Goal: Communication & Community: Answer question/provide support

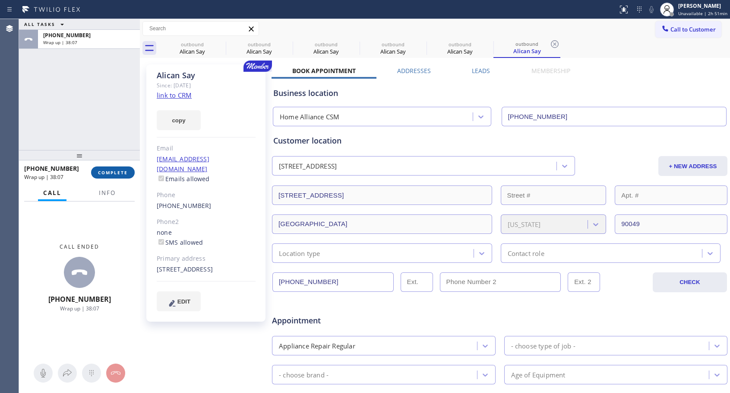
click at [116, 171] on span "COMPLETE" at bounding box center [113, 172] width 30 height 6
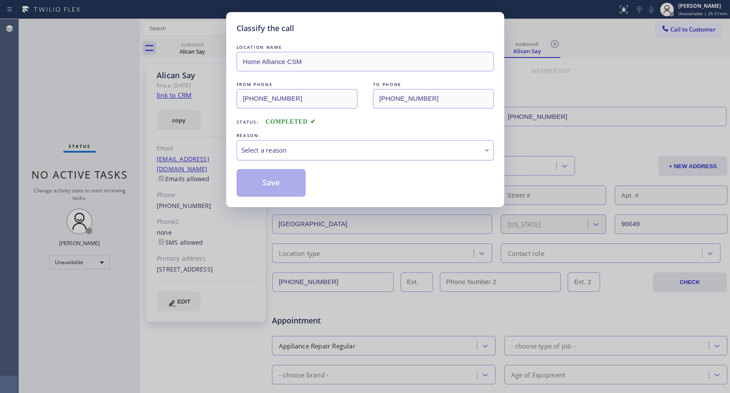
click at [274, 154] on div "Select a reason" at bounding box center [365, 150] width 248 height 10
drag, startPoint x: 257, startPoint y: 182, endPoint x: 617, endPoint y: 61, distance: 380.1
click at [257, 183] on button "Save" at bounding box center [272, 183] width 70 height 28
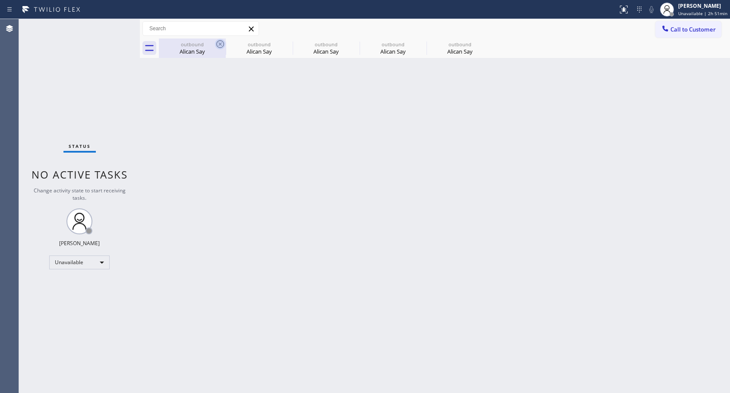
click at [221, 46] on icon at bounding box center [220, 44] width 10 height 10
click at [0, 0] on icon at bounding box center [0, 0] width 0 height 0
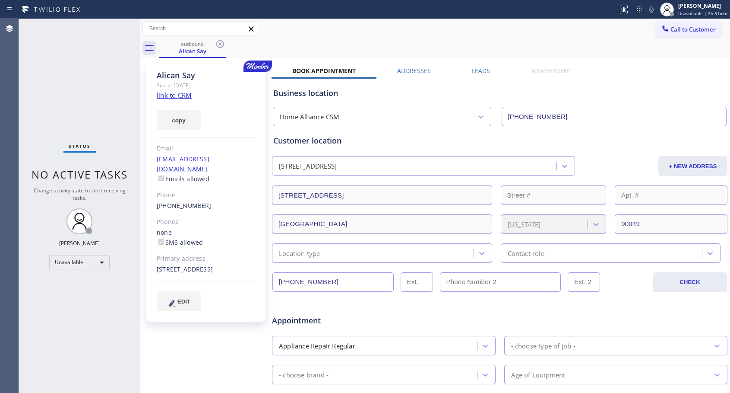
click at [221, 46] on icon at bounding box center [220, 44] width 10 height 10
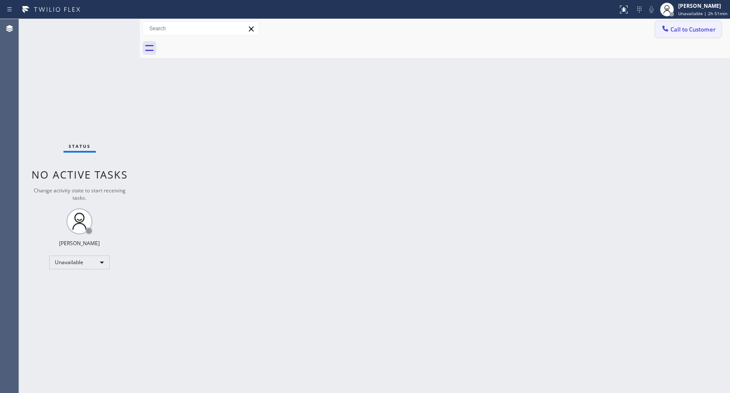
click at [675, 31] on span "Call to Customer" at bounding box center [693, 29] width 45 height 8
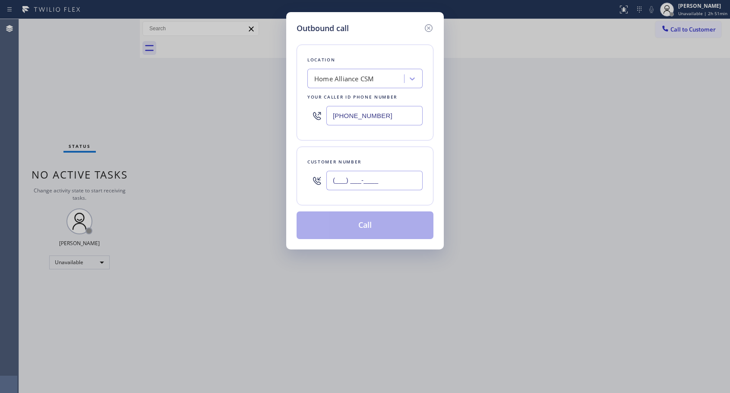
click at [360, 181] on input "(___) ___-____" at bounding box center [374, 180] width 96 height 19
paste input "310) 721-5235"
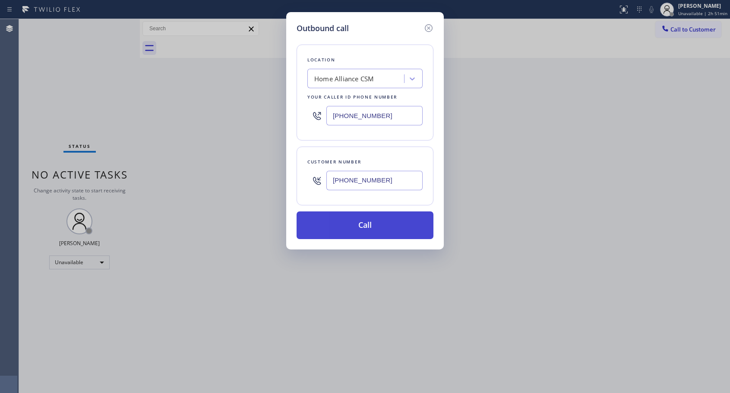
type input "[PHONE_NUMBER]"
click at [342, 219] on button "Call" at bounding box center [365, 225] width 137 height 28
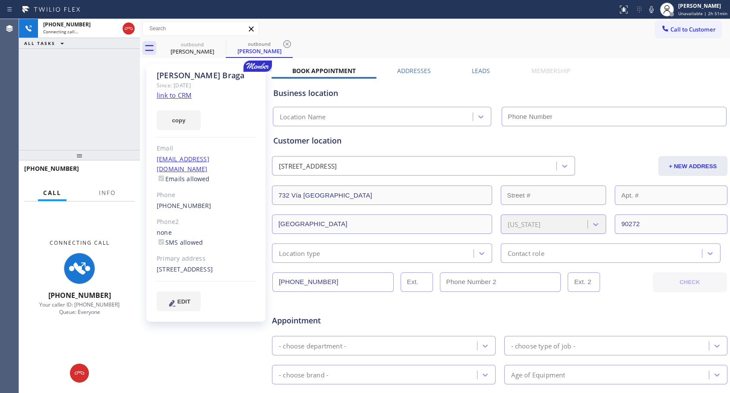
type input "[PHONE_NUMBER]"
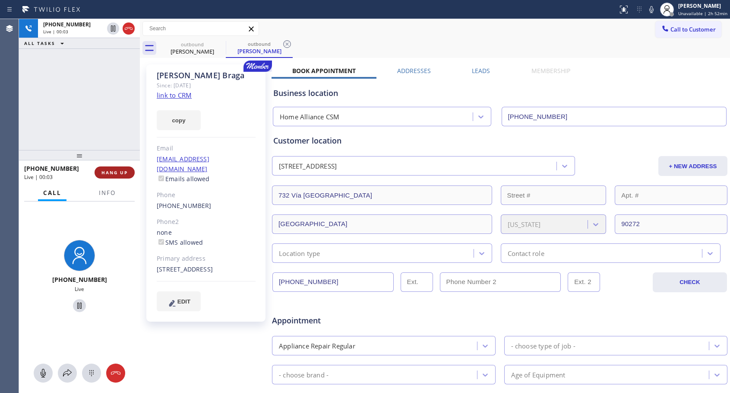
click at [122, 168] on button "HANG UP" at bounding box center [115, 172] width 40 height 12
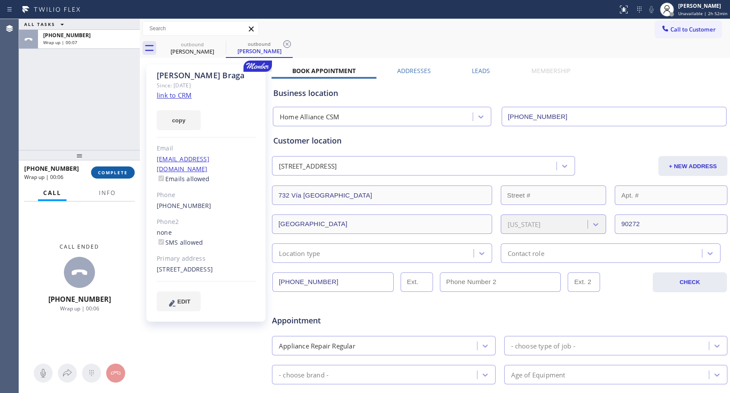
click at [112, 173] on span "COMPLETE" at bounding box center [113, 172] width 30 height 6
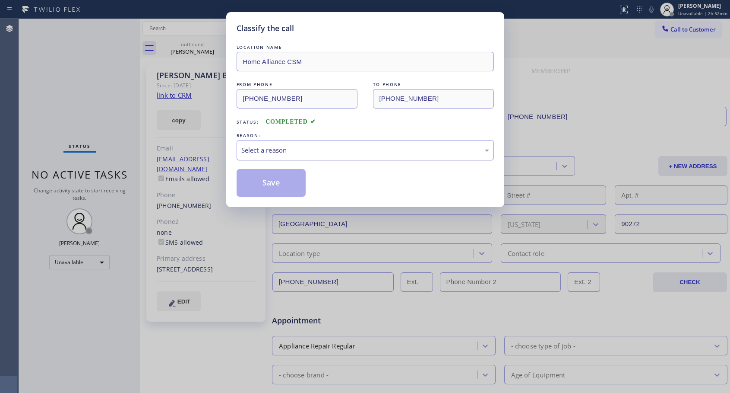
click at [323, 142] on div "Select a reason" at bounding box center [365, 150] width 257 height 20
click at [266, 182] on button "Save" at bounding box center [272, 183] width 70 height 28
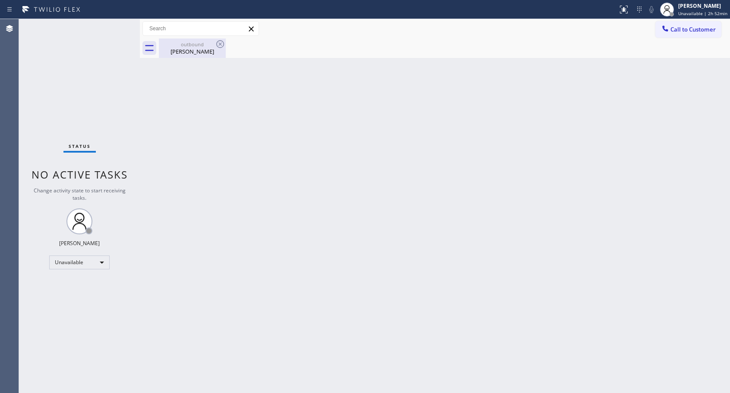
click at [188, 44] on div "outbound" at bounding box center [192, 44] width 65 height 6
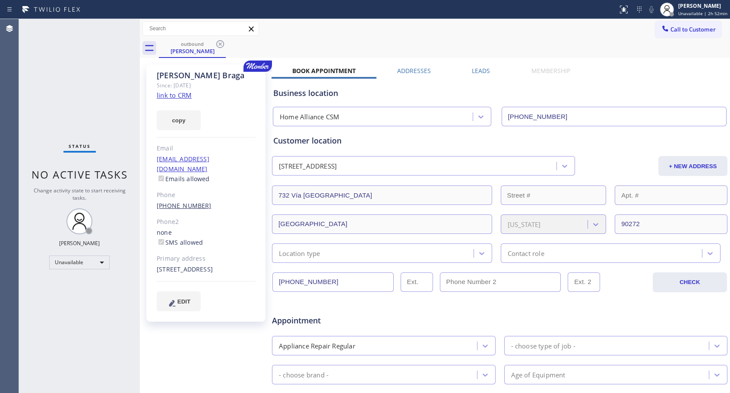
click at [184, 201] on link "[PHONE_NUMBER]" at bounding box center [184, 205] width 55 height 8
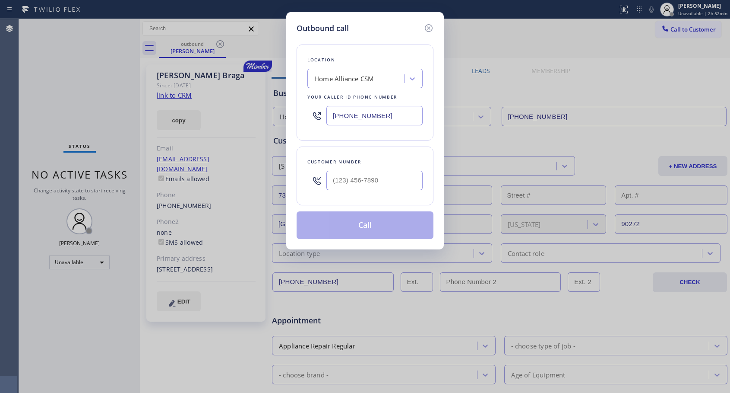
type input "[PHONE_NUMBER]"
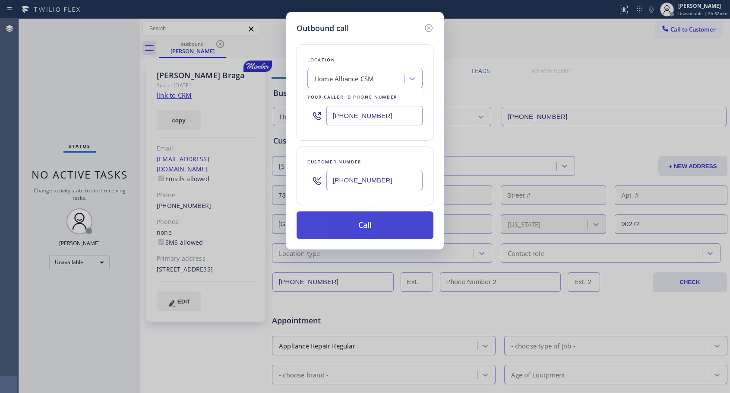
click at [376, 230] on button "Call" at bounding box center [365, 225] width 137 height 28
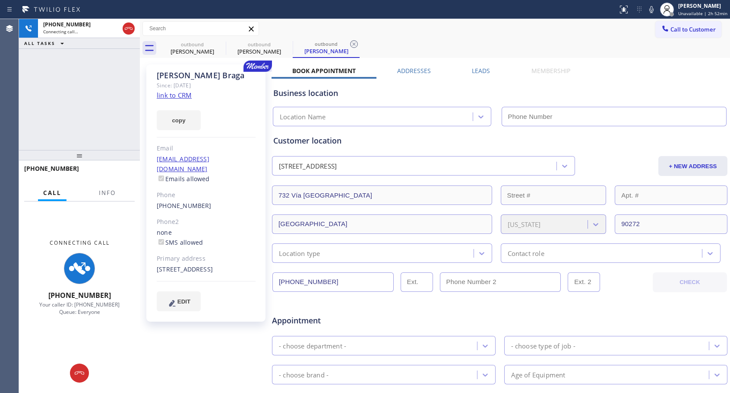
type input "[PHONE_NUMBER]"
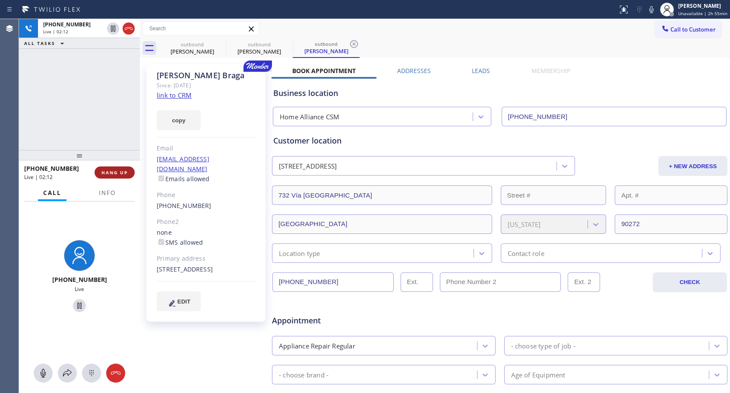
click at [104, 173] on span "HANG UP" at bounding box center [114, 172] width 26 height 6
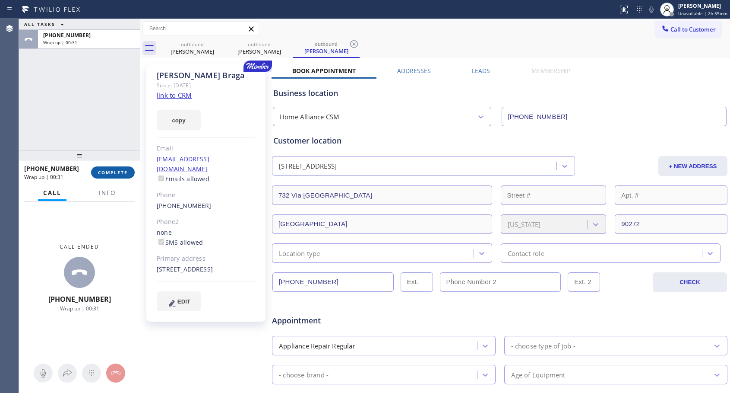
click at [124, 166] on button "COMPLETE" at bounding box center [113, 172] width 44 height 12
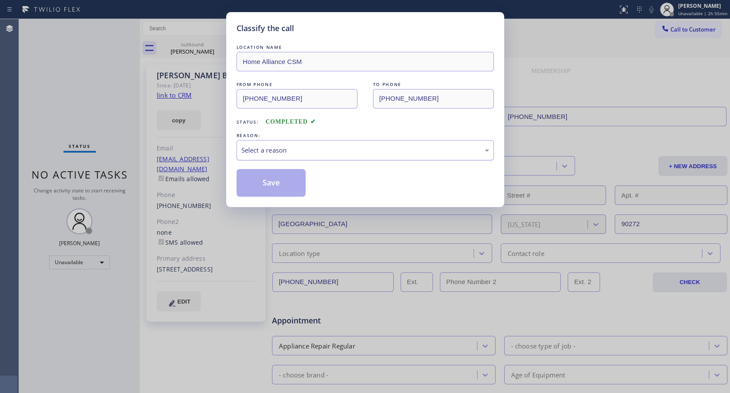
click at [357, 146] on div "Select a reason" at bounding box center [365, 150] width 248 height 10
click at [281, 182] on button "Save" at bounding box center [272, 183] width 70 height 28
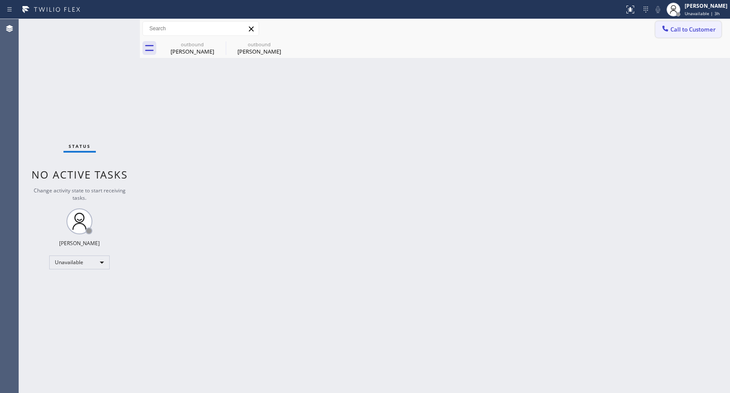
click at [660, 28] on div at bounding box center [665, 29] width 10 height 10
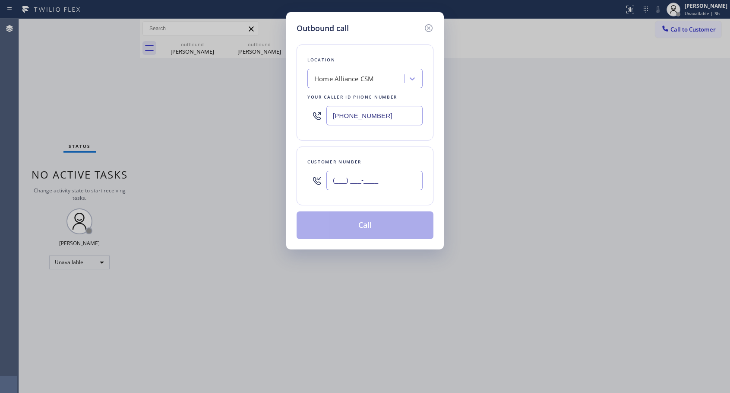
click at [393, 178] on input "(___) ___-____" at bounding box center [374, 180] width 96 height 19
paste input "480) 203-5132"
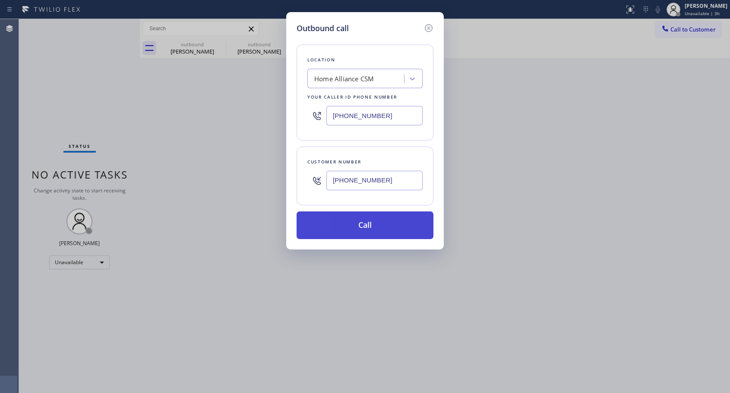
type input "[PHONE_NUMBER]"
click at [378, 228] on button "Call" at bounding box center [365, 225] width 137 height 28
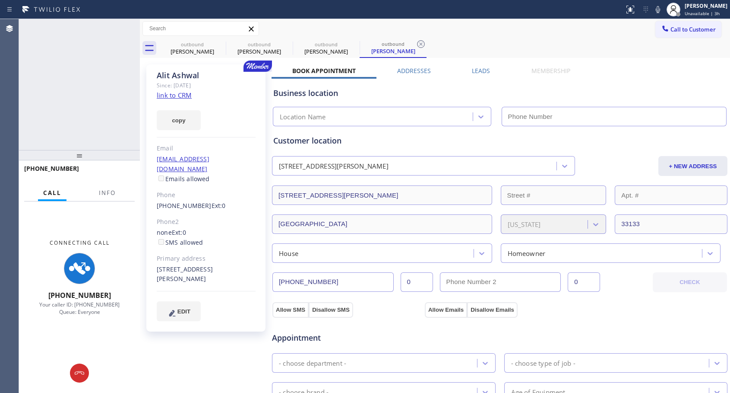
type input "[PHONE_NUMBER]"
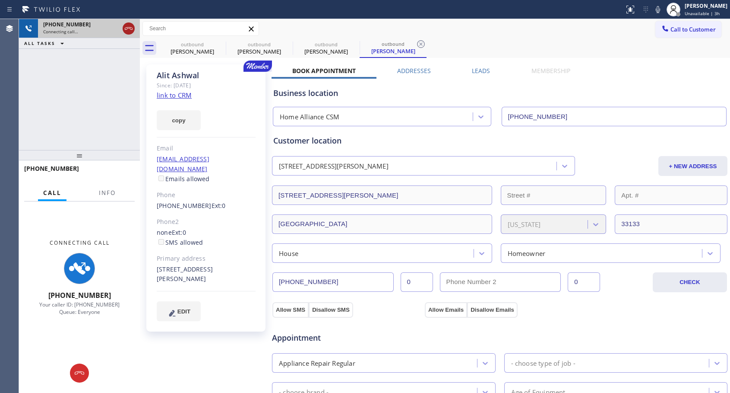
click at [130, 29] on icon at bounding box center [129, 28] width 10 height 10
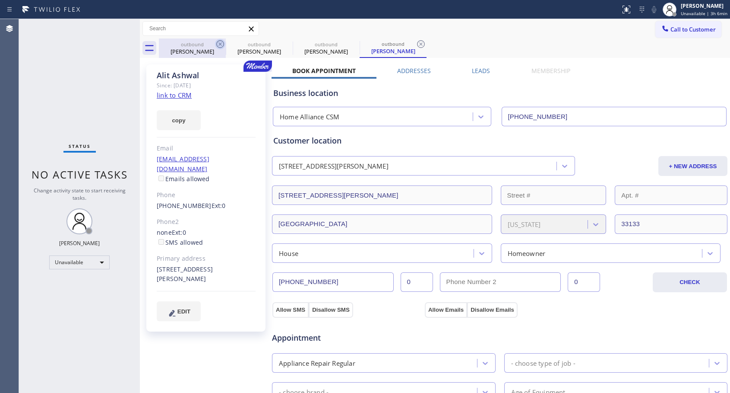
click at [222, 42] on icon at bounding box center [220, 44] width 10 height 10
click at [0, 0] on icon at bounding box center [0, 0] width 0 height 0
click at [416, 42] on icon at bounding box center [421, 44] width 10 height 10
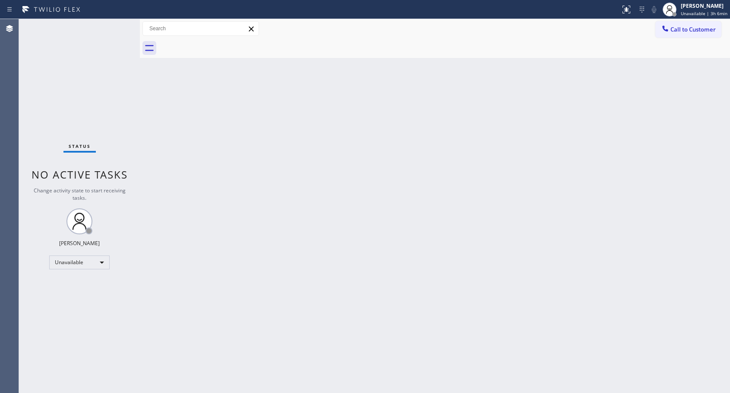
click at [222, 42] on div at bounding box center [444, 47] width 571 height 19
click at [704, 30] on span "Call to Customer" at bounding box center [693, 29] width 45 height 8
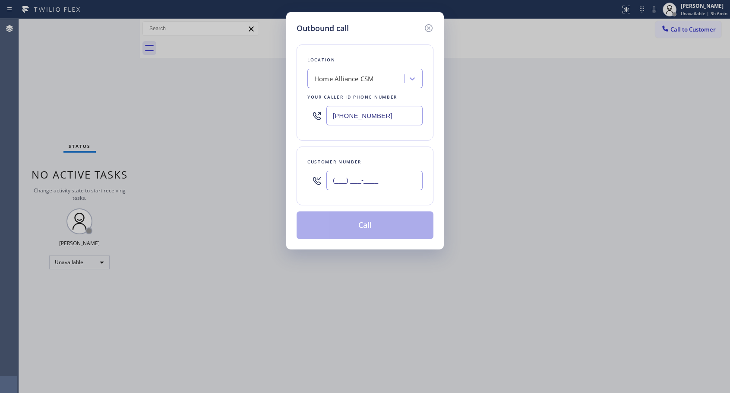
click at [401, 177] on input "(___) ___-____" at bounding box center [374, 180] width 96 height 19
paste input "305) 332-5974"
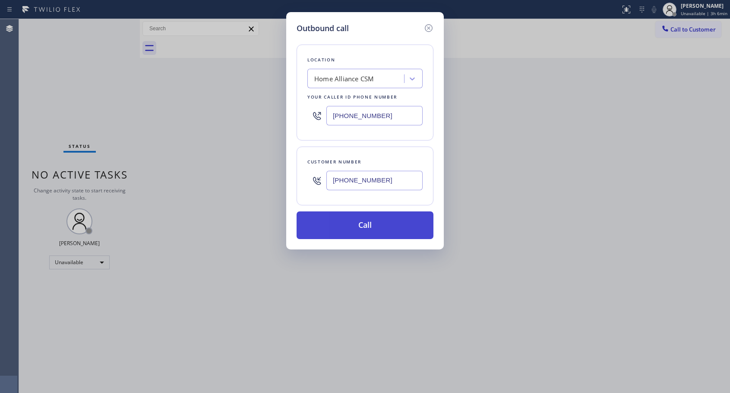
type input "[PHONE_NUMBER]"
click at [386, 226] on button "Call" at bounding box center [365, 225] width 137 height 28
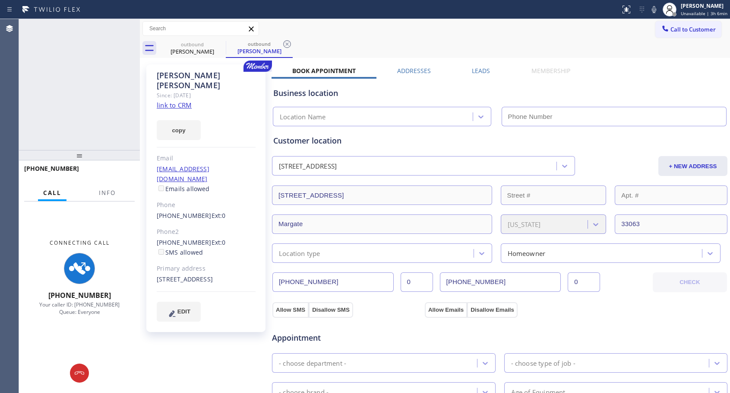
type input "[PHONE_NUMBER]"
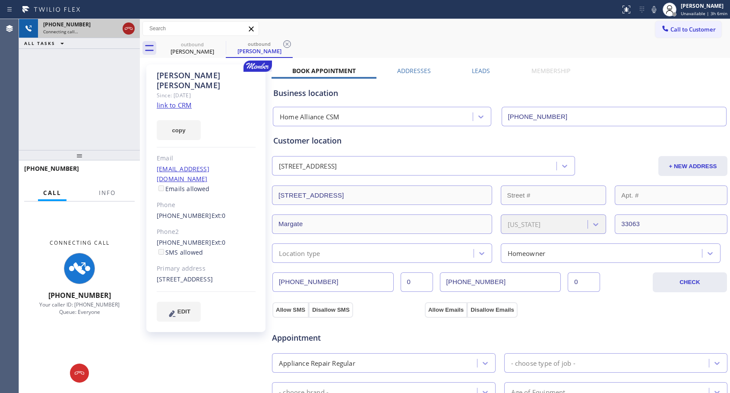
click at [131, 31] on icon at bounding box center [129, 28] width 10 height 10
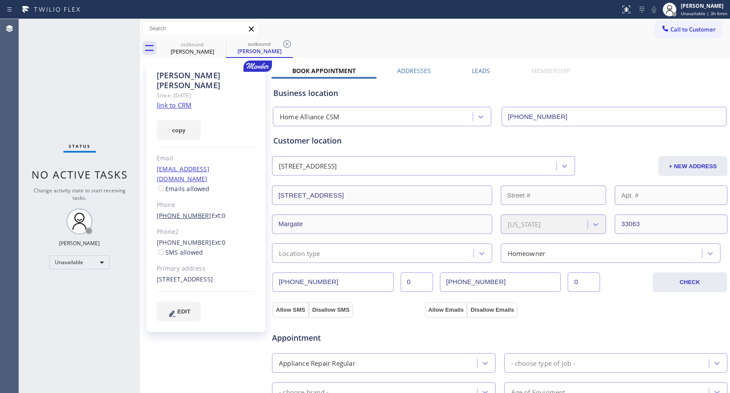
click at [179, 211] on link "[PHONE_NUMBER]" at bounding box center [184, 215] width 55 height 8
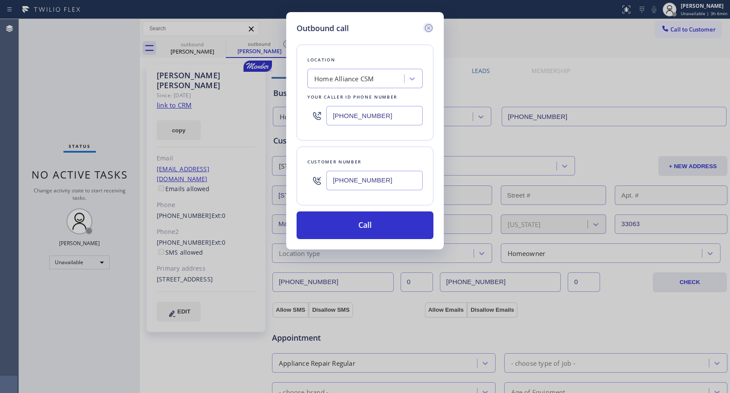
click at [431, 27] on icon at bounding box center [429, 28] width 10 height 10
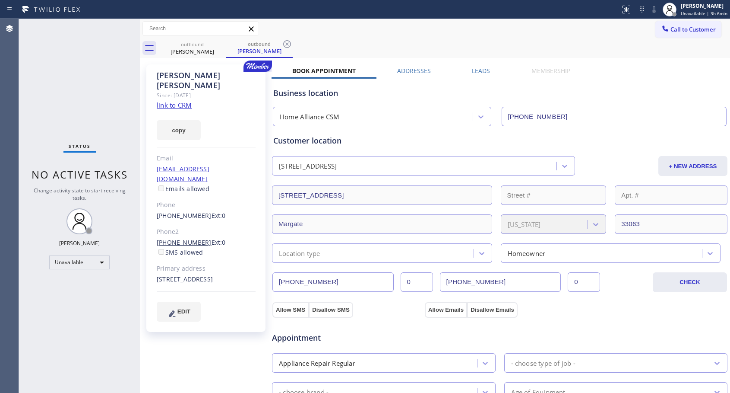
click at [168, 238] on link "[PHONE_NUMBER]" at bounding box center [184, 242] width 55 height 8
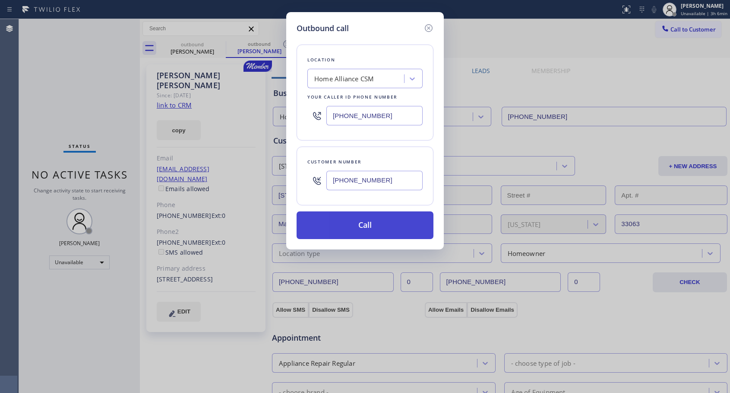
type input "[PHONE_NUMBER]"
click at [364, 227] on button "Call" at bounding box center [365, 225] width 137 height 28
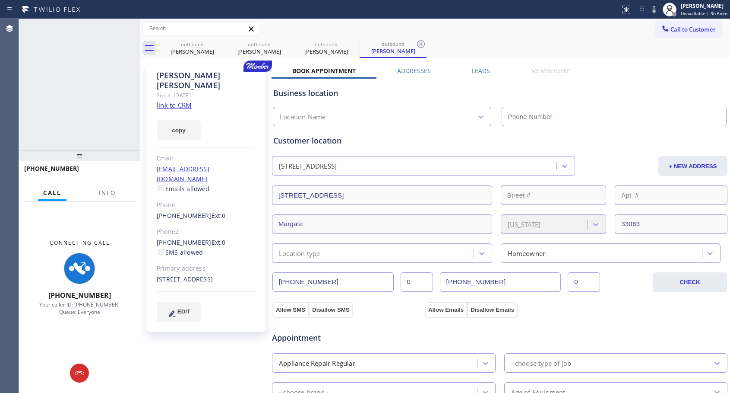
type input "[PHONE_NUMBER]"
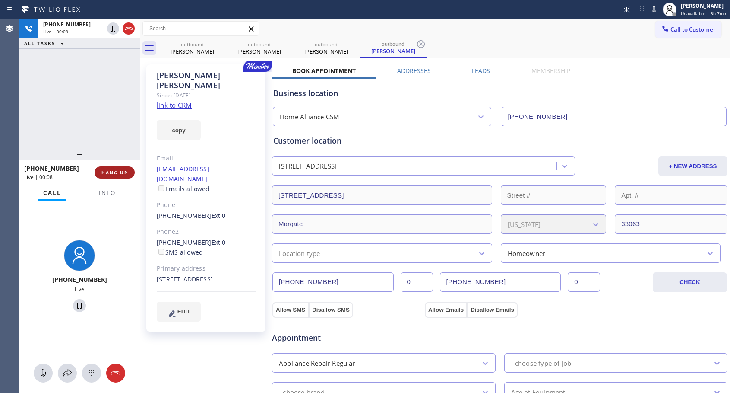
click at [114, 171] on span "HANG UP" at bounding box center [114, 172] width 26 height 6
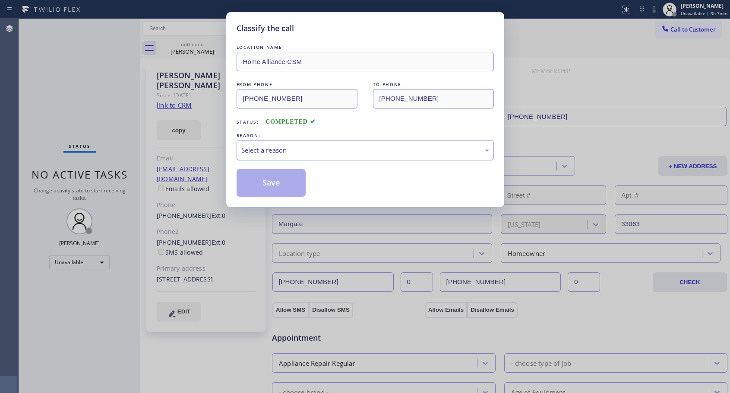
click at [284, 153] on div "Select a reason" at bounding box center [365, 150] width 248 height 10
click at [266, 181] on button "Save" at bounding box center [272, 183] width 70 height 28
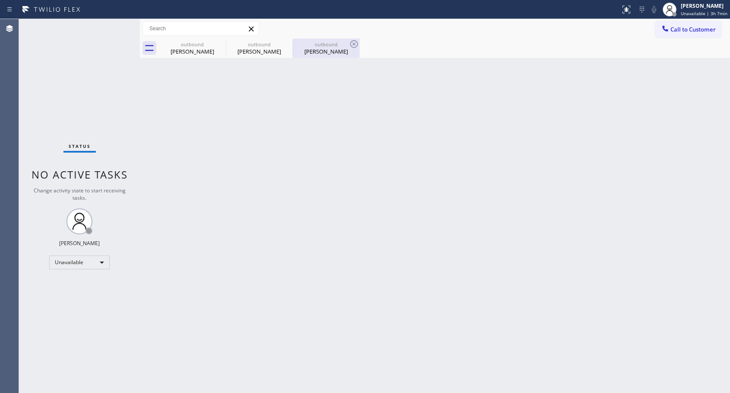
click at [323, 48] on div "[PERSON_NAME]" at bounding box center [326, 52] width 65 height 8
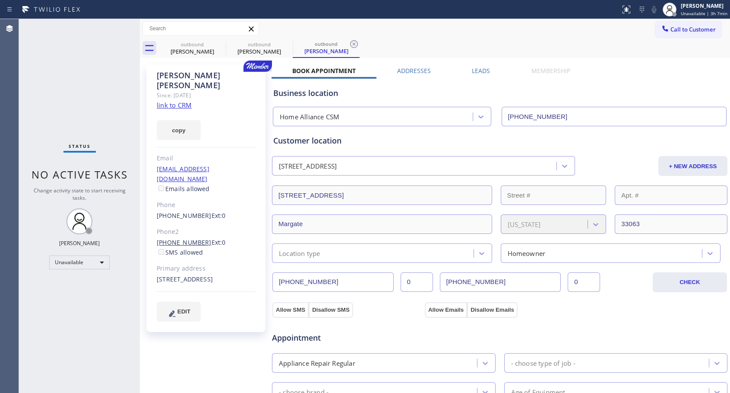
click at [176, 238] on link "[PHONE_NUMBER]" at bounding box center [184, 242] width 55 height 8
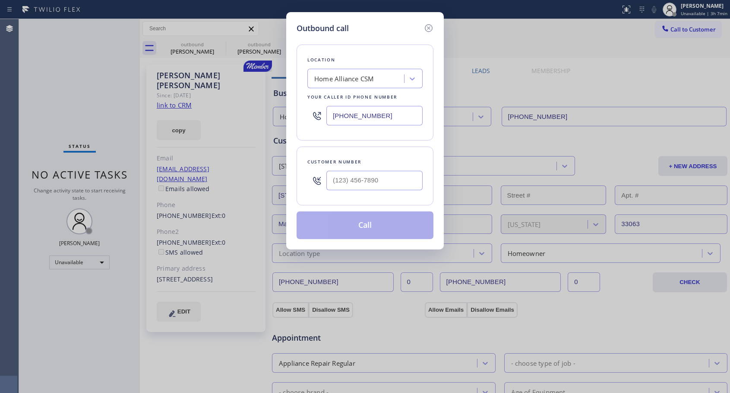
type input "[PHONE_NUMBER]"
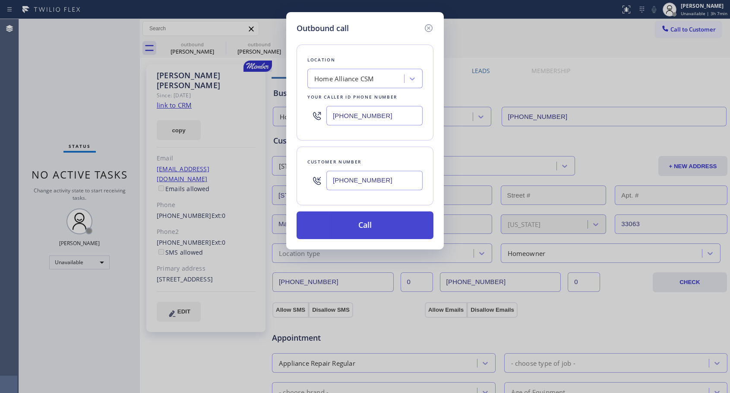
click at [355, 227] on button "Call" at bounding box center [365, 225] width 137 height 28
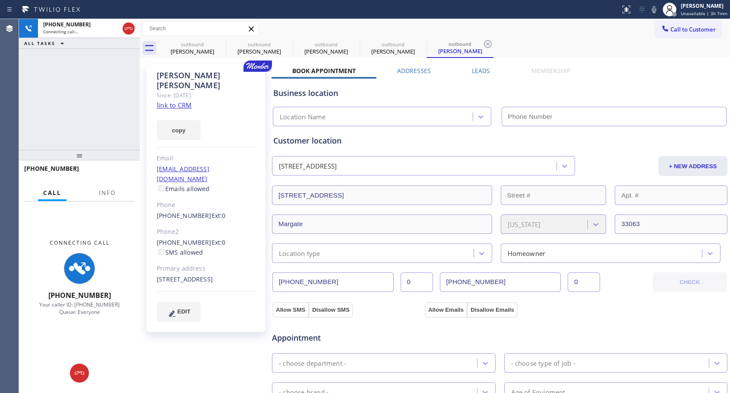
type input "[PHONE_NUMBER]"
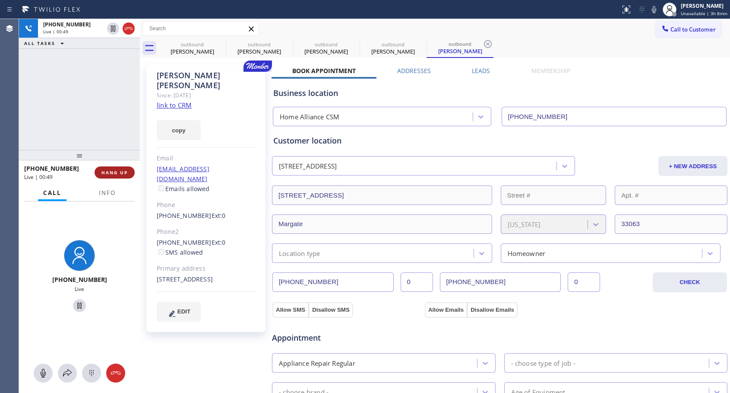
click at [120, 170] on span "HANG UP" at bounding box center [114, 172] width 26 height 6
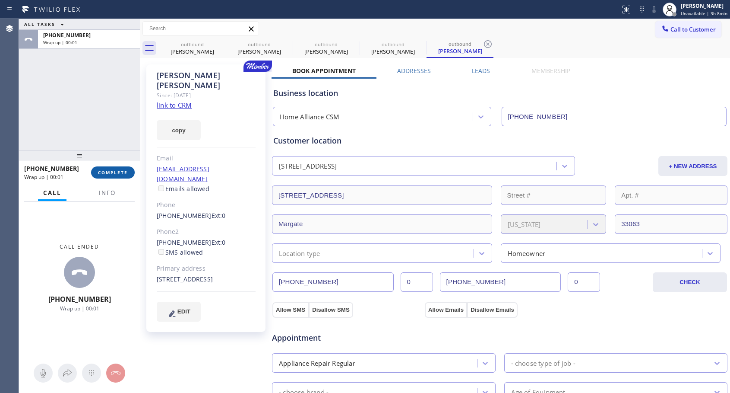
click at [122, 170] on span "COMPLETE" at bounding box center [113, 172] width 30 height 6
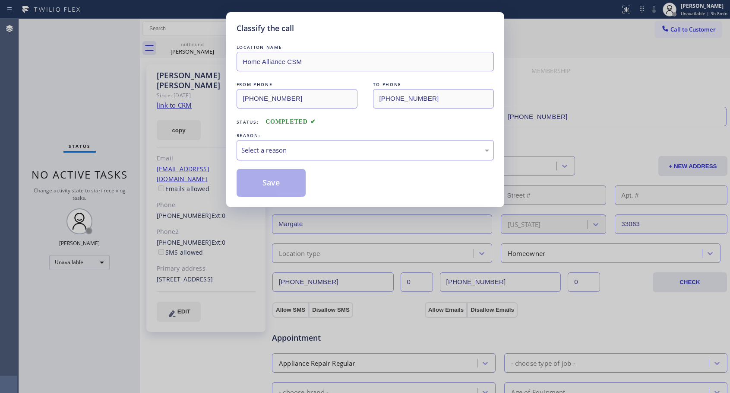
click at [343, 150] on div "Select a reason" at bounding box center [365, 150] width 248 height 10
click at [262, 183] on button "Save" at bounding box center [272, 183] width 70 height 28
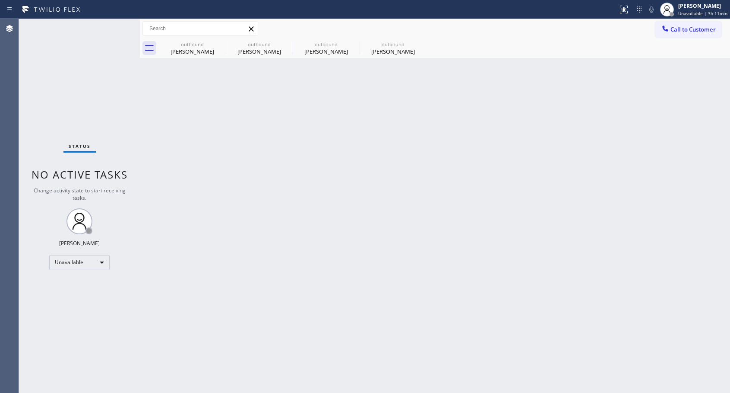
drag, startPoint x: 679, startPoint y: 31, endPoint x: 670, endPoint y: 35, distance: 9.5
click at [679, 31] on span "Call to Customer" at bounding box center [693, 29] width 45 height 8
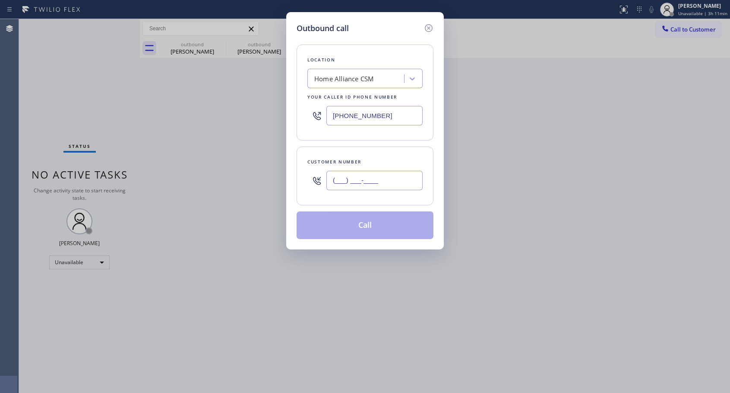
click at [383, 179] on input "(___) ___-____" at bounding box center [374, 180] width 96 height 19
paste input "516) 965-1178"
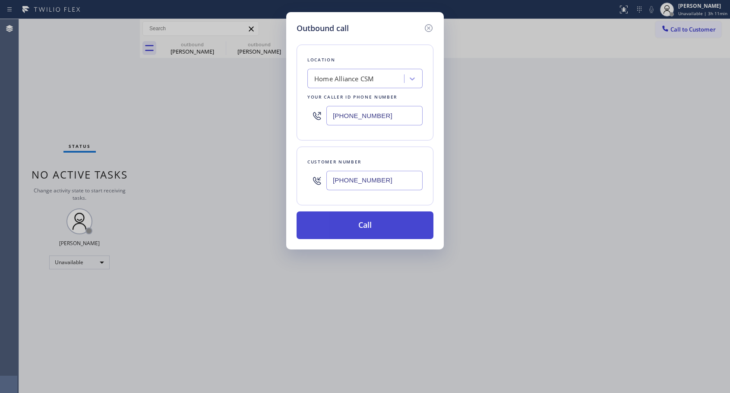
type input "[PHONE_NUMBER]"
click at [383, 230] on button "Call" at bounding box center [365, 225] width 137 height 28
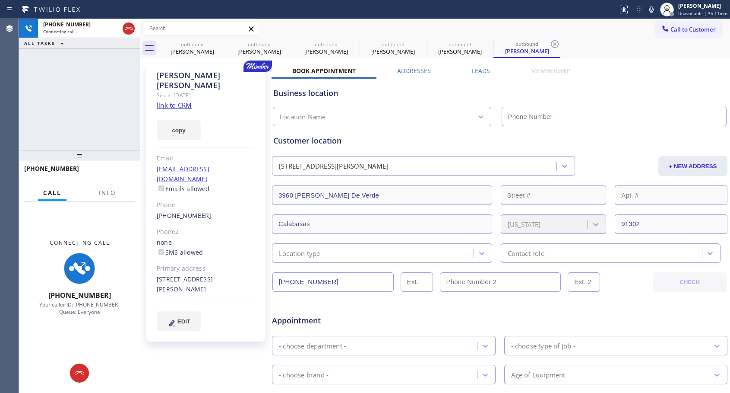
type input "[PHONE_NUMBER]"
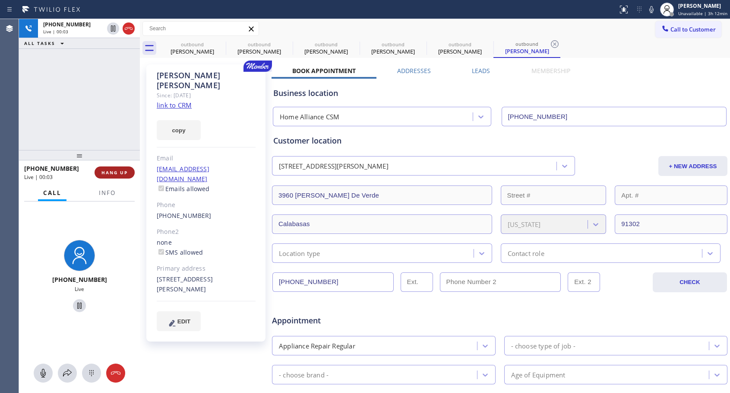
click at [123, 173] on span "HANG UP" at bounding box center [114, 172] width 26 height 6
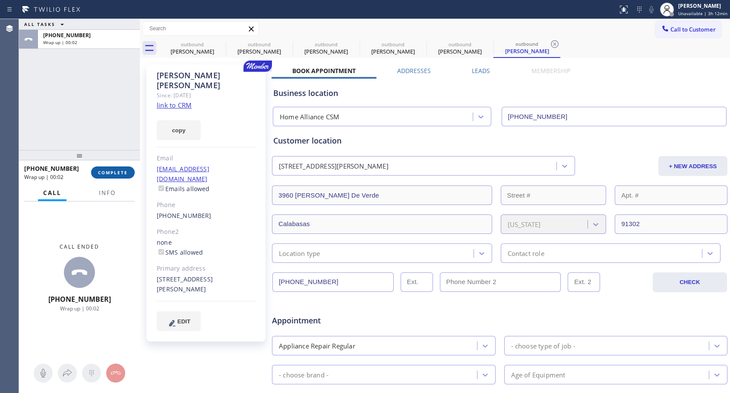
click at [123, 173] on span "COMPLETE" at bounding box center [113, 172] width 30 height 6
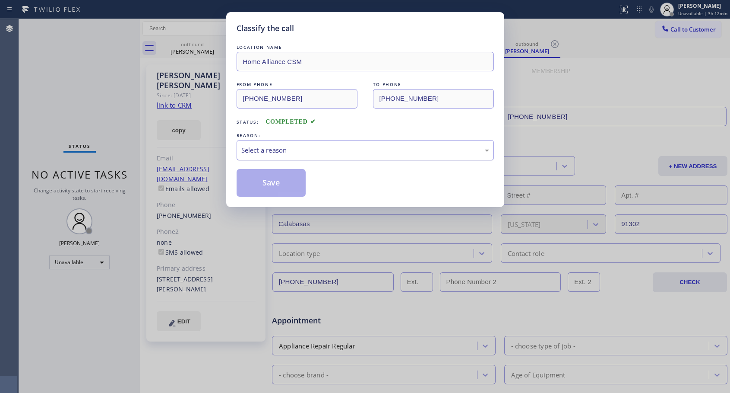
click at [346, 157] on div "Select a reason" at bounding box center [365, 150] width 257 height 20
click at [289, 184] on button "Save" at bounding box center [272, 183] width 70 height 28
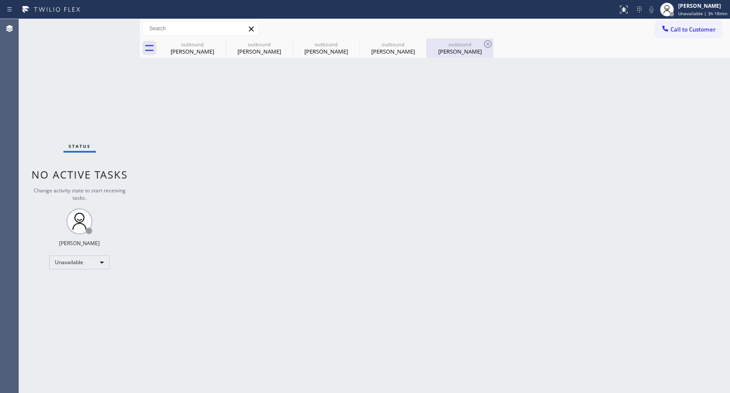
click at [469, 47] on div "outbound" at bounding box center [460, 44] width 65 height 6
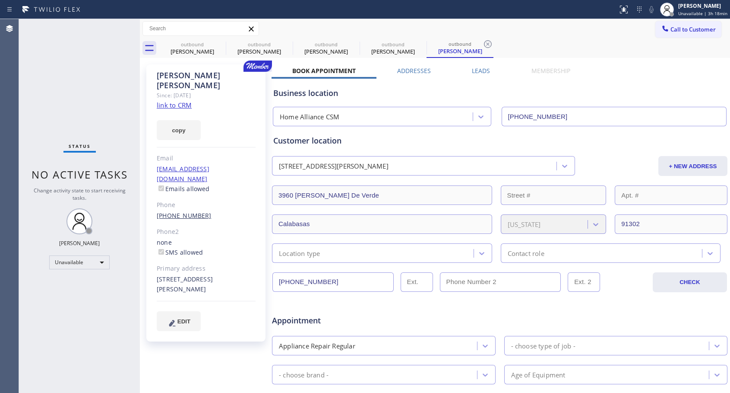
click at [187, 211] on link "[PHONE_NUMBER]" at bounding box center [184, 215] width 55 height 8
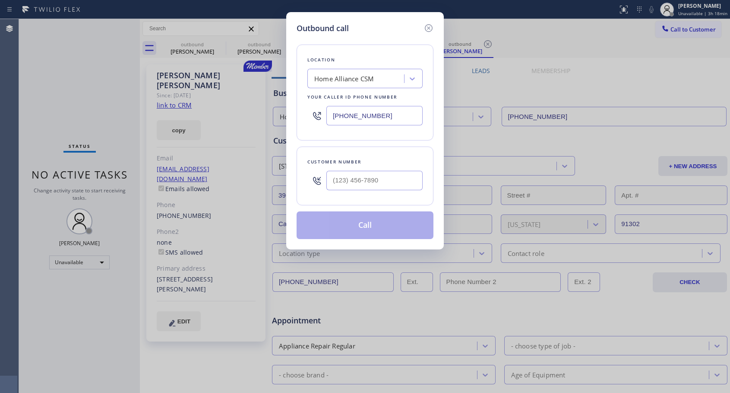
type input "[PHONE_NUMBER]"
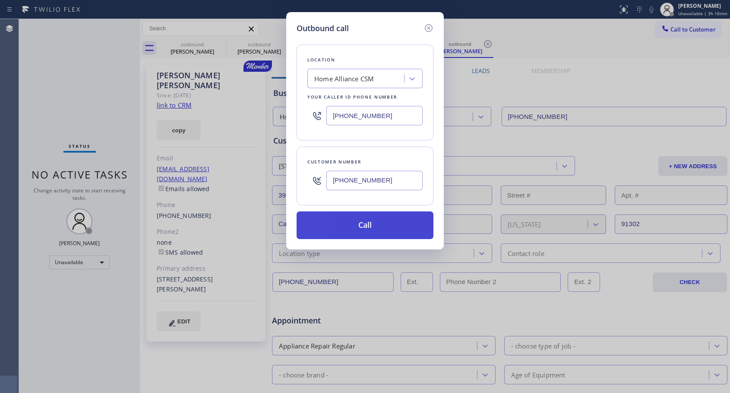
click at [361, 222] on button "Call" at bounding box center [365, 225] width 137 height 28
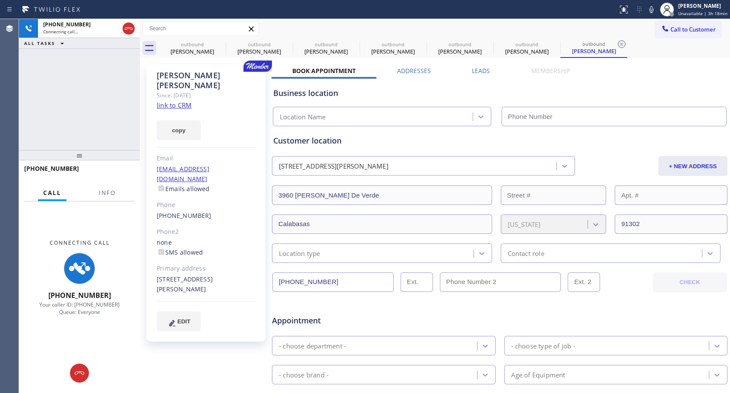
type input "[PHONE_NUMBER]"
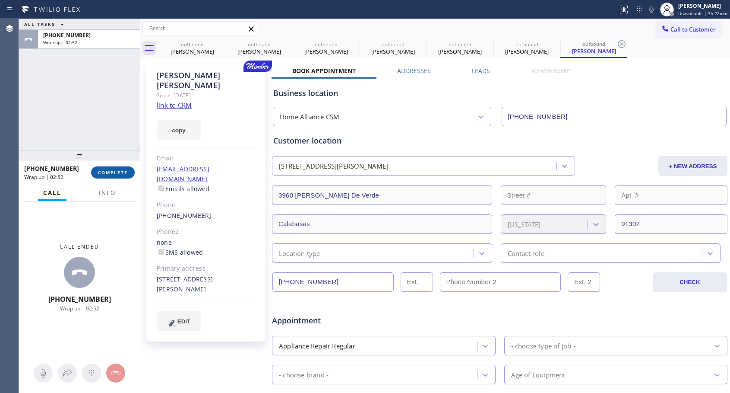
click at [112, 169] on span "COMPLETE" at bounding box center [113, 172] width 30 height 6
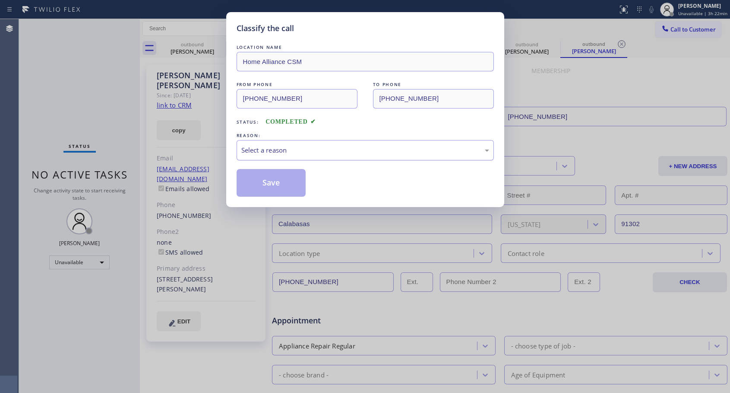
click at [294, 146] on div "Select a reason" at bounding box center [365, 150] width 248 height 10
click at [255, 179] on button "Save" at bounding box center [272, 183] width 70 height 28
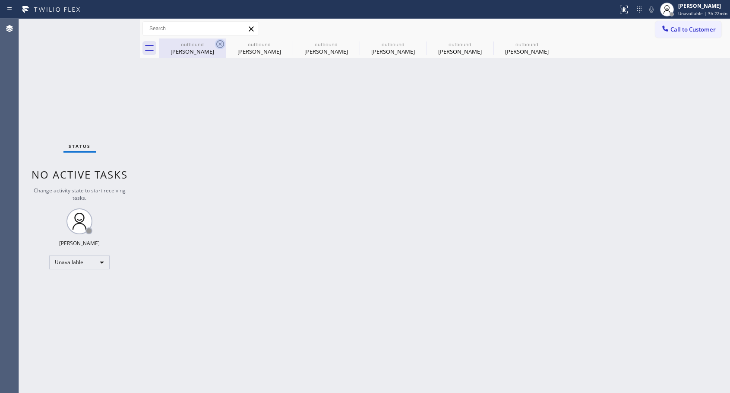
click at [219, 44] on icon at bounding box center [220, 44] width 10 height 10
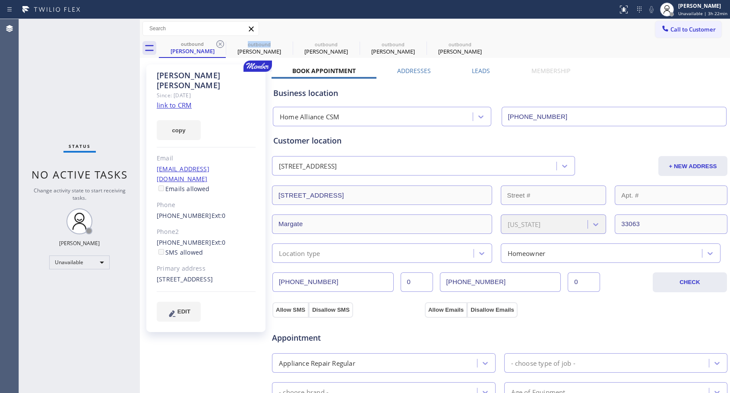
click at [219, 44] on icon at bounding box center [220, 44] width 10 height 10
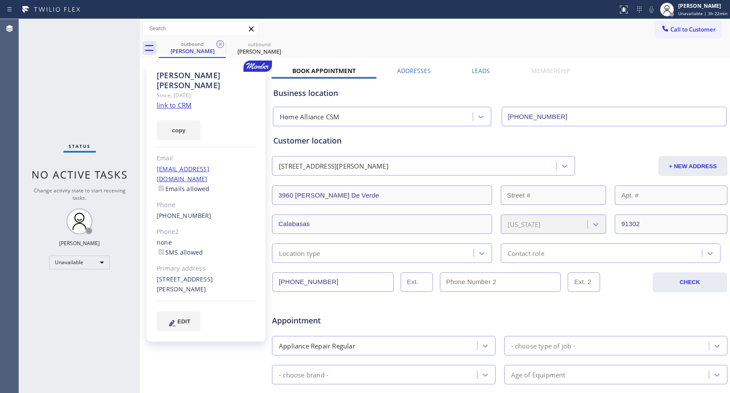
click at [219, 44] on icon at bounding box center [220, 44] width 10 height 10
click at [183, 211] on link "[PHONE_NUMBER]" at bounding box center [184, 215] width 55 height 8
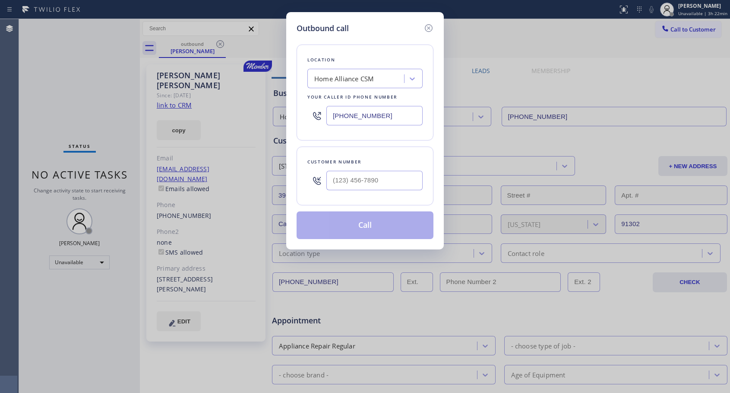
type input "[PHONE_NUMBER]"
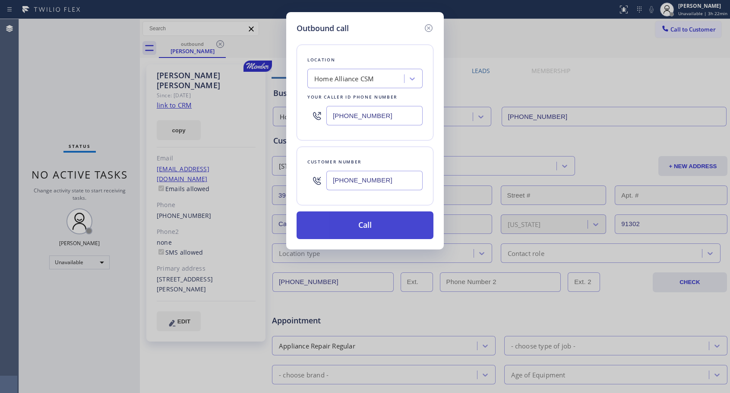
click at [315, 223] on button "Call" at bounding box center [365, 225] width 137 height 28
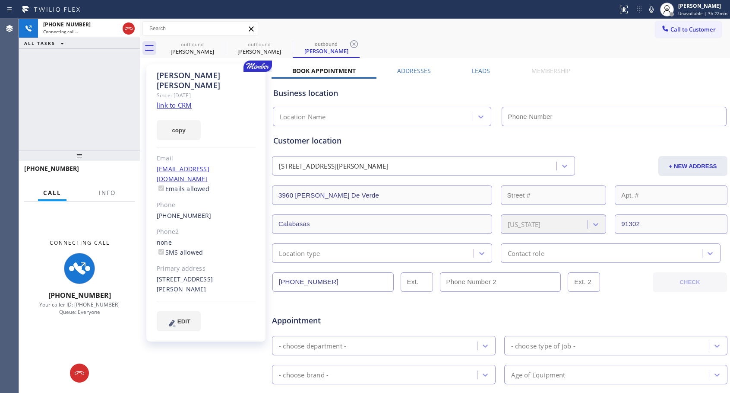
type input "[PHONE_NUMBER]"
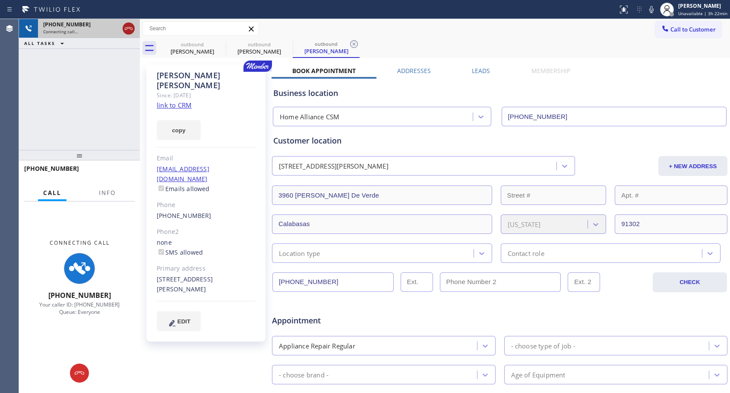
click at [129, 25] on icon at bounding box center [129, 28] width 10 height 10
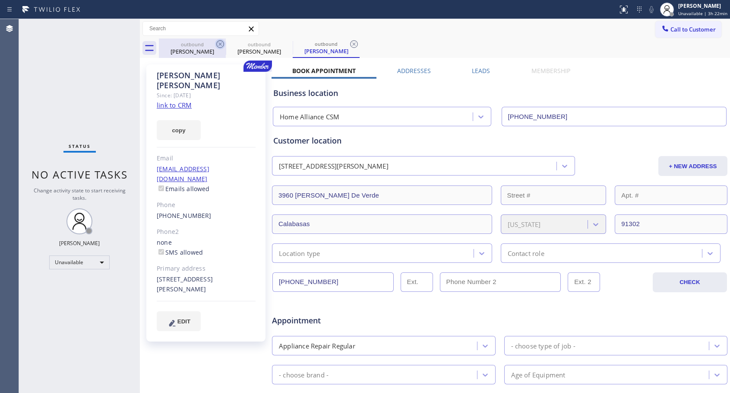
click at [217, 44] on icon at bounding box center [220, 44] width 10 height 10
click at [0, 0] on icon at bounding box center [0, 0] width 0 height 0
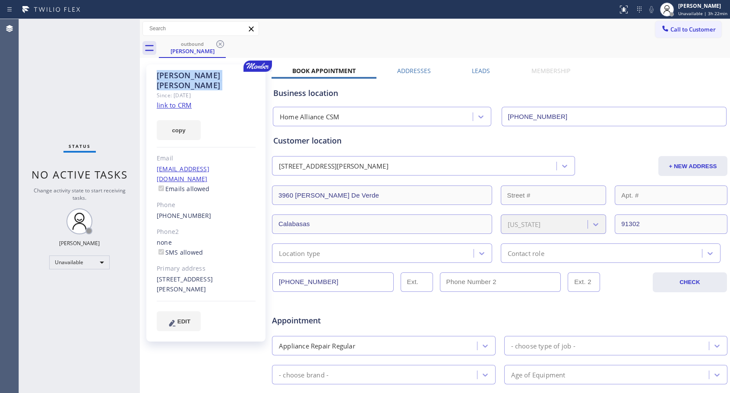
click at [217, 44] on icon at bounding box center [220, 44] width 10 height 10
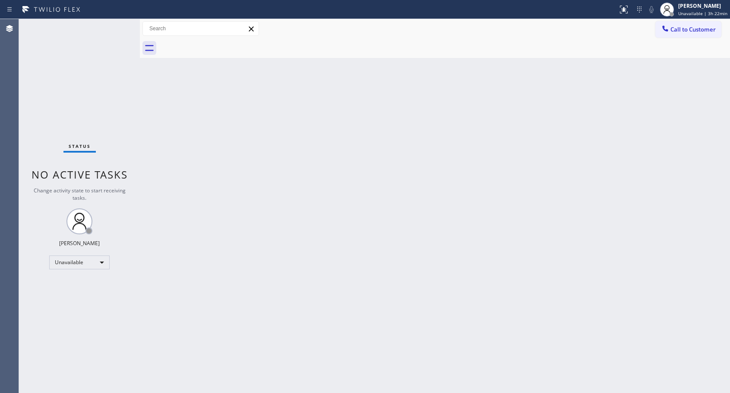
click at [217, 44] on div at bounding box center [444, 47] width 571 height 19
drag, startPoint x: 685, startPoint y: 29, endPoint x: 400, endPoint y: 138, distance: 305.5
click at [686, 30] on span "Call to Customer" at bounding box center [693, 29] width 45 height 8
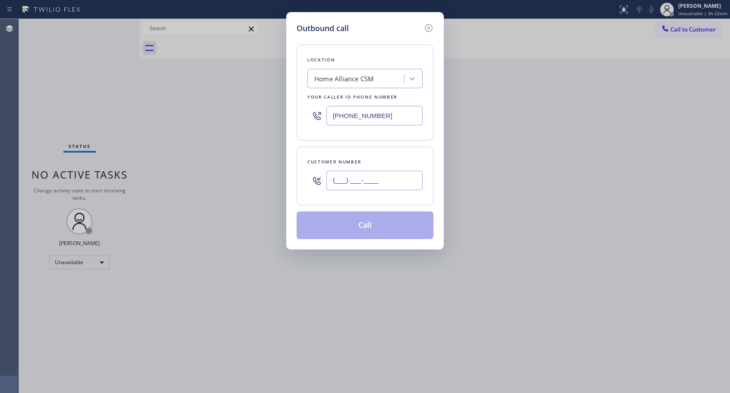
click at [384, 179] on input "(___) ___-____" at bounding box center [374, 180] width 96 height 19
paste input "949) 422-6522"
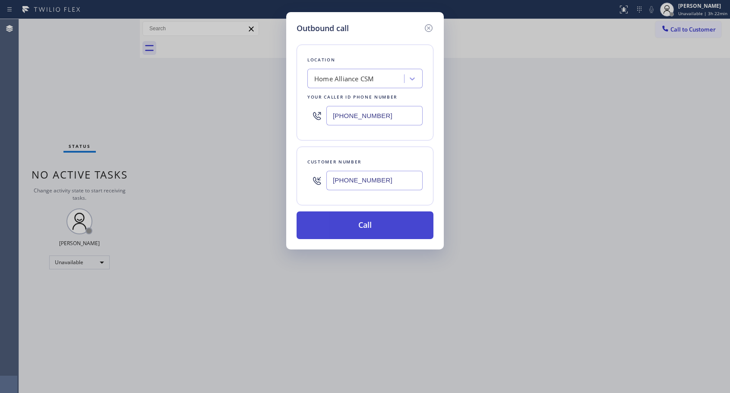
type input "[PHONE_NUMBER]"
click at [372, 224] on button "Call" at bounding box center [365, 225] width 137 height 28
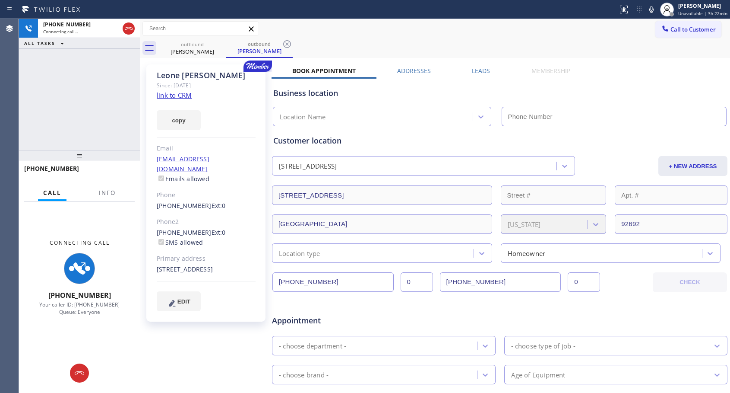
type input "[PHONE_NUMBER]"
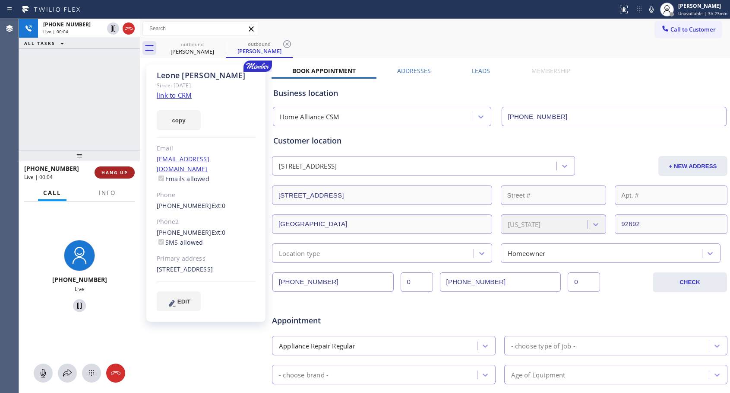
click at [127, 168] on button "HANG UP" at bounding box center [115, 172] width 40 height 12
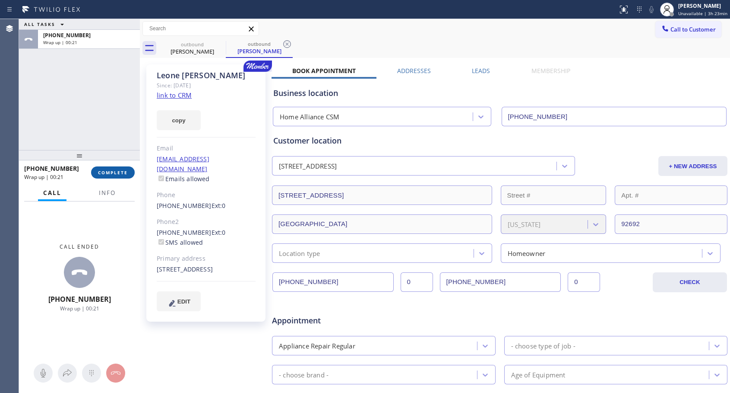
click at [115, 173] on span "COMPLETE" at bounding box center [113, 172] width 30 height 6
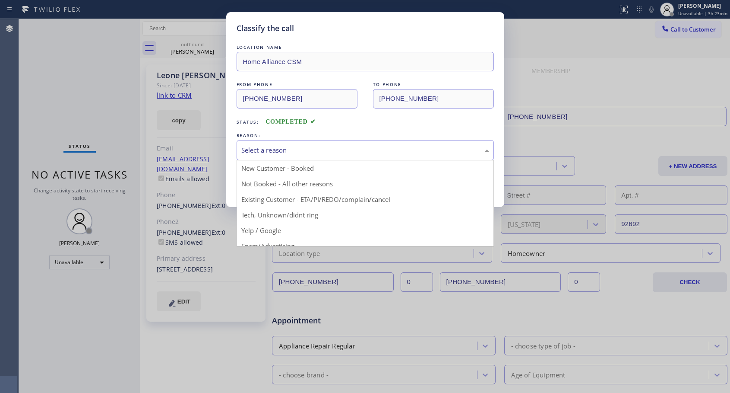
drag, startPoint x: 279, startPoint y: 152, endPoint x: 267, endPoint y: 178, distance: 29.4
click at [279, 152] on div "Select a reason" at bounding box center [365, 150] width 248 height 10
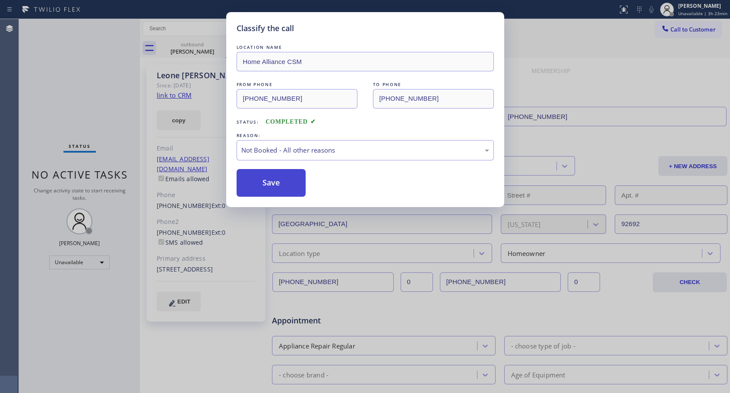
click at [274, 182] on button "Save" at bounding box center [272, 183] width 70 height 28
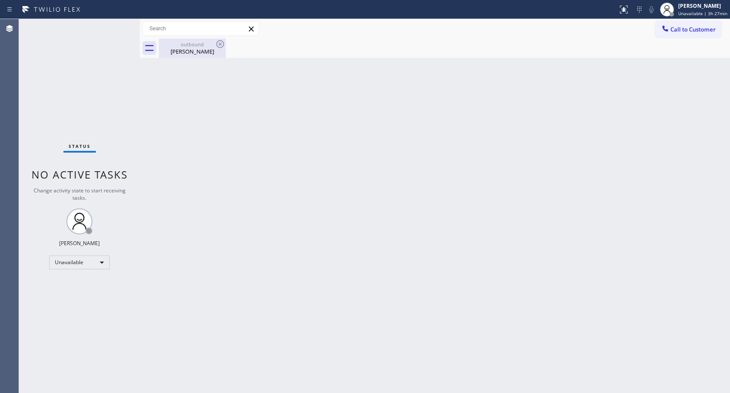
click at [185, 54] on div "[PERSON_NAME]" at bounding box center [192, 52] width 65 height 8
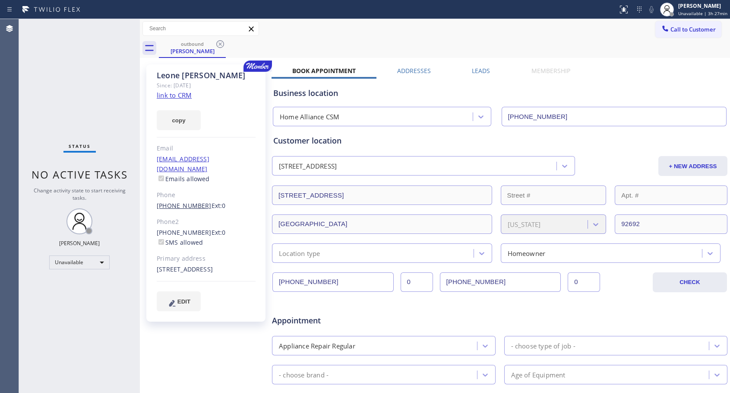
click at [168, 201] on link "[PHONE_NUMBER]" at bounding box center [184, 205] width 55 height 8
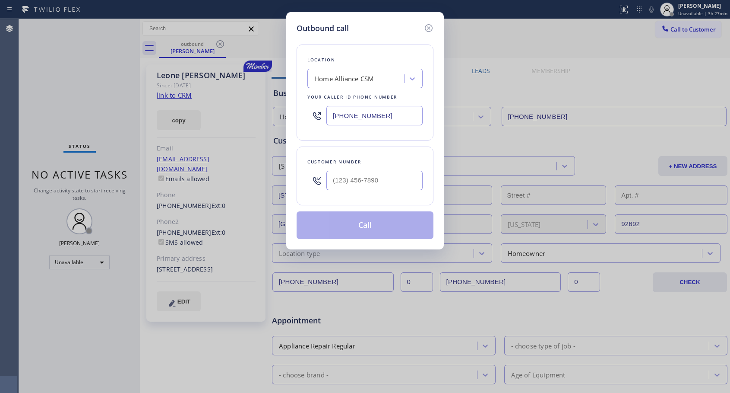
type input "[PHONE_NUMBER]"
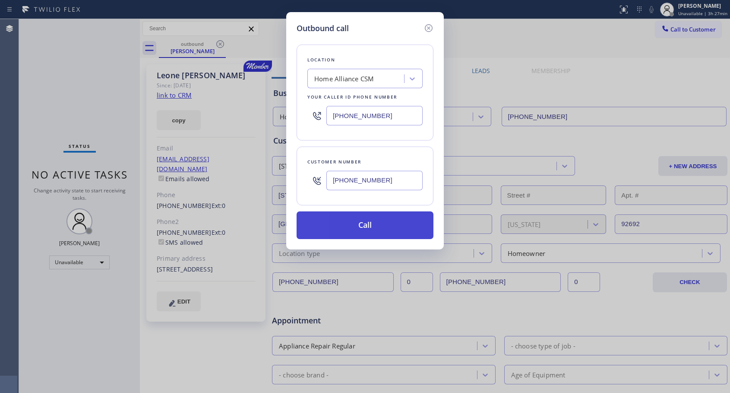
click at [346, 225] on button "Call" at bounding box center [365, 225] width 137 height 28
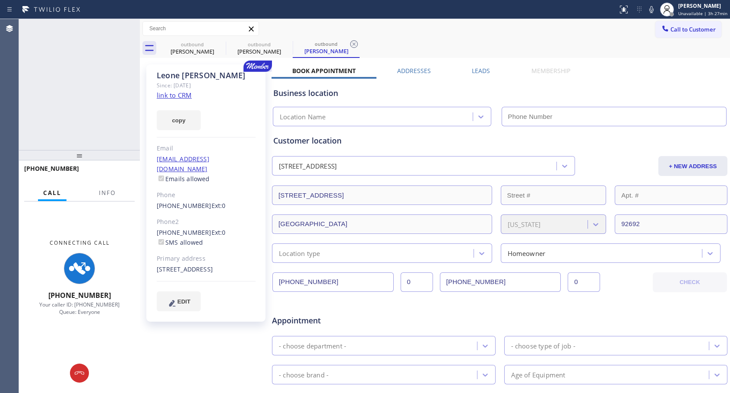
type input "[PHONE_NUMBER]"
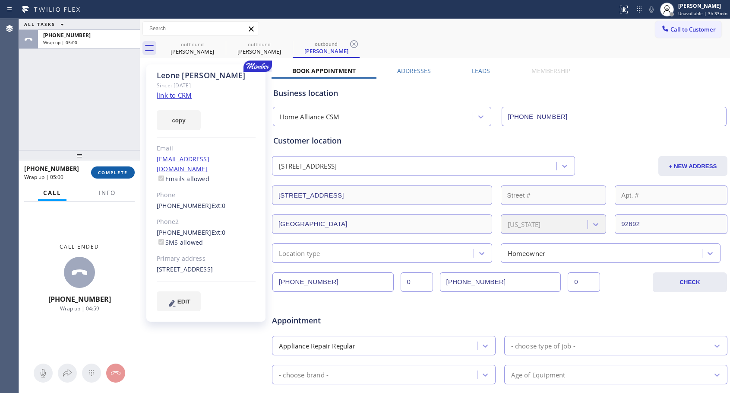
click at [111, 172] on span "COMPLETE" at bounding box center [113, 172] width 30 height 6
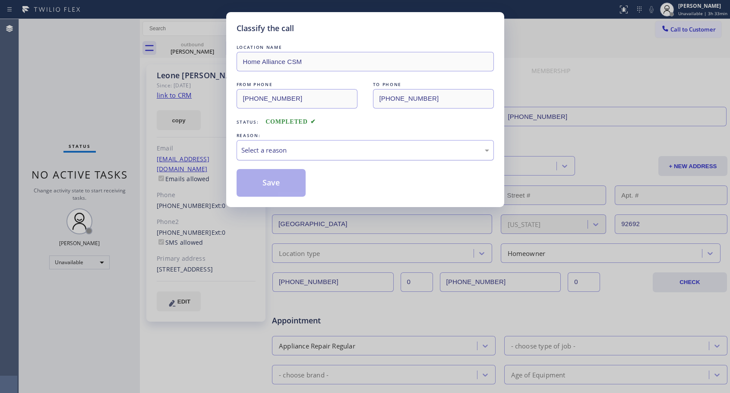
click at [264, 150] on div "Select a reason" at bounding box center [365, 150] width 248 height 10
click at [269, 184] on button "Save" at bounding box center [272, 183] width 70 height 28
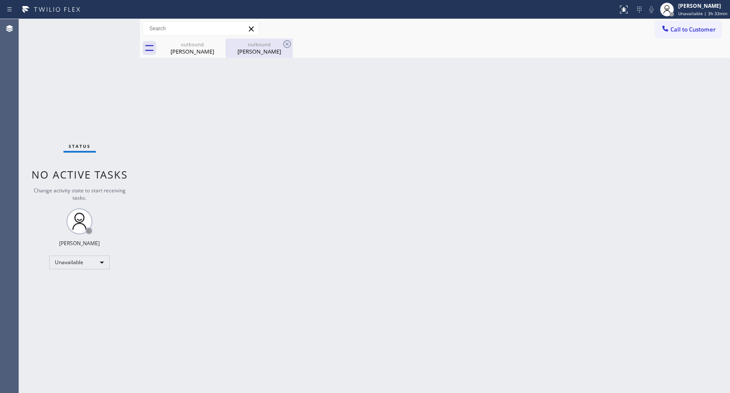
click at [260, 54] on div "[PERSON_NAME]" at bounding box center [259, 52] width 65 height 8
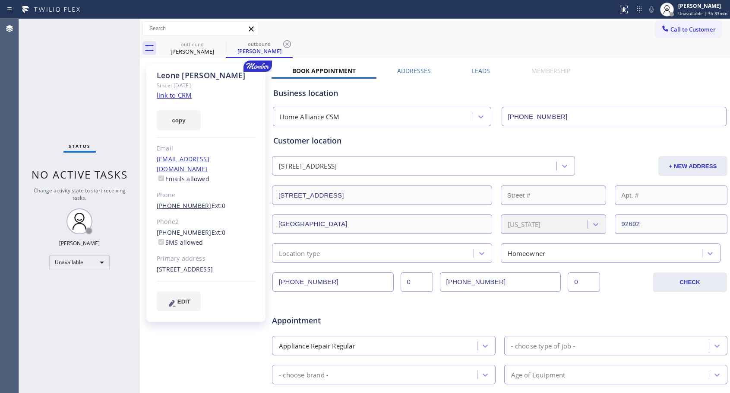
click at [196, 201] on link "[PHONE_NUMBER]" at bounding box center [184, 205] width 55 height 8
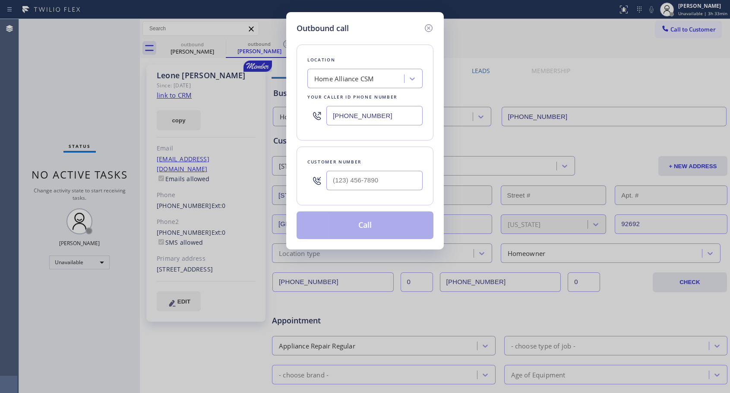
type input "[PHONE_NUMBER]"
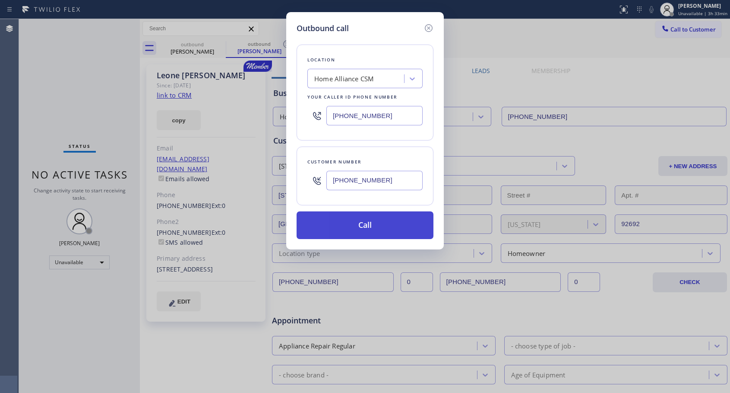
click at [345, 228] on button "Call" at bounding box center [365, 225] width 137 height 28
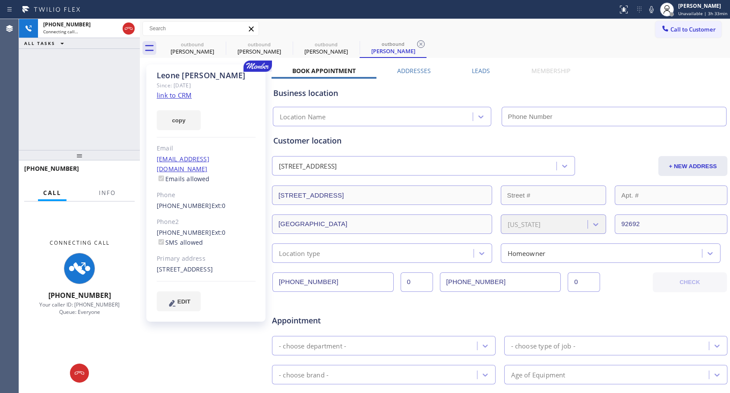
type input "[PHONE_NUMBER]"
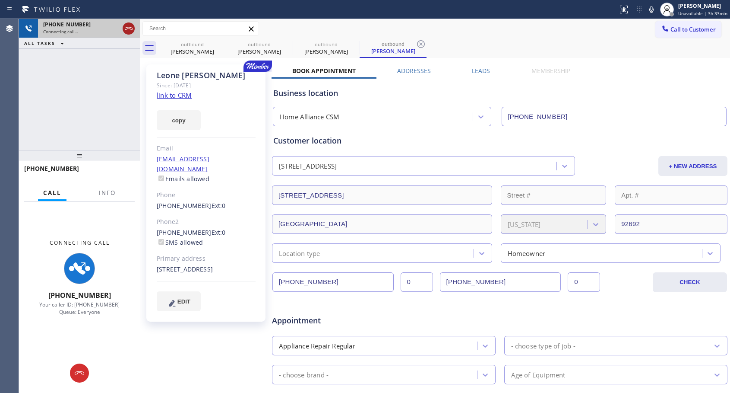
click at [128, 25] on icon at bounding box center [129, 28] width 10 height 10
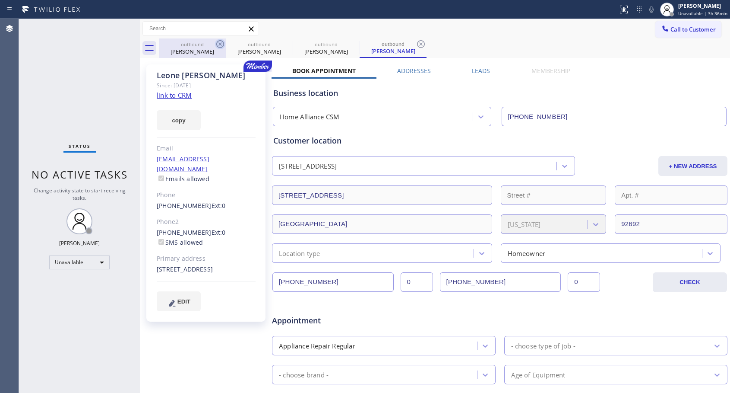
click at [220, 42] on icon at bounding box center [220, 44] width 10 height 10
click at [0, 0] on icon at bounding box center [0, 0] width 0 height 0
click at [416, 42] on icon at bounding box center [421, 44] width 10 height 10
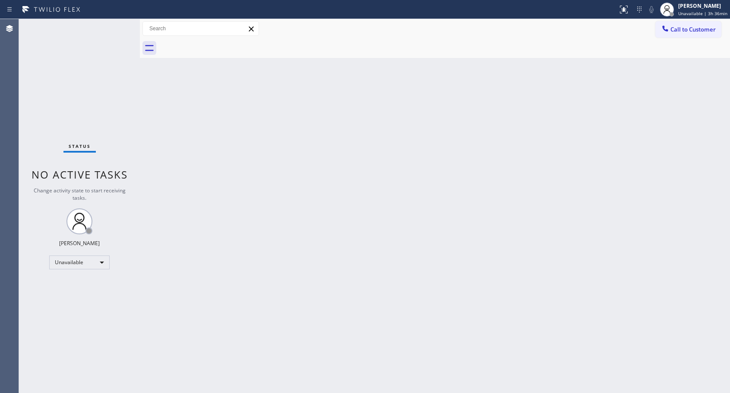
click at [220, 42] on div at bounding box center [444, 47] width 571 height 19
drag, startPoint x: 691, startPoint y: 33, endPoint x: 685, endPoint y: 36, distance: 7.0
click at [691, 33] on button "Call to Customer" at bounding box center [689, 29] width 66 height 16
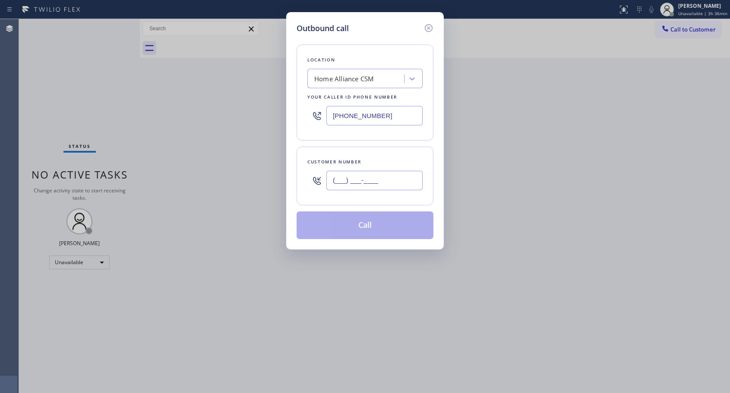
click at [357, 176] on input "(___) ___-____" at bounding box center [374, 180] width 96 height 19
paste input "646) 286-7283"
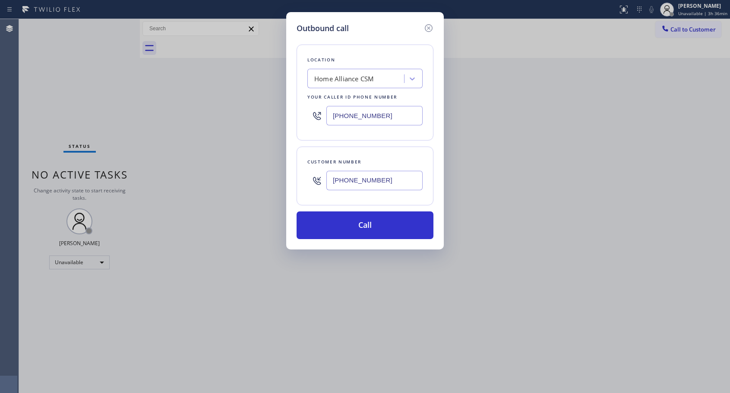
type input "[PHONE_NUMBER]"
click at [363, 223] on button "Call" at bounding box center [365, 225] width 137 height 28
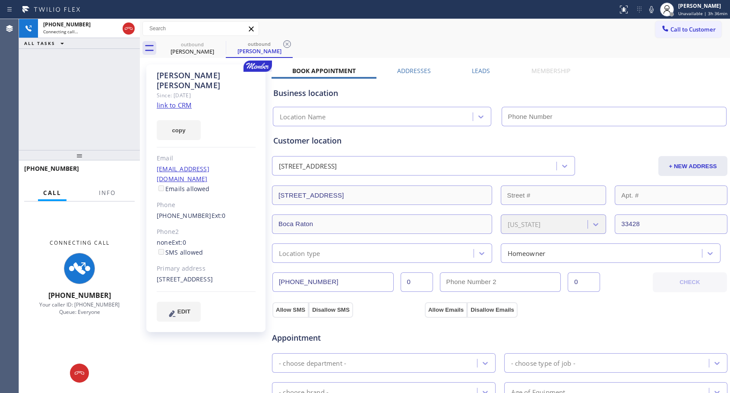
type input "[PHONE_NUMBER]"
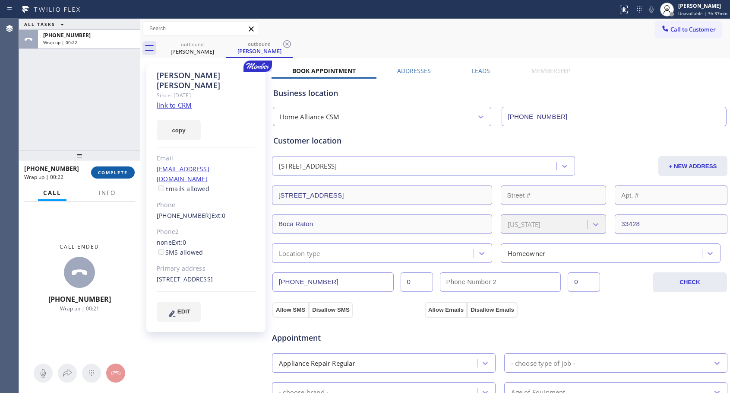
click at [126, 167] on button "COMPLETE" at bounding box center [113, 172] width 44 height 12
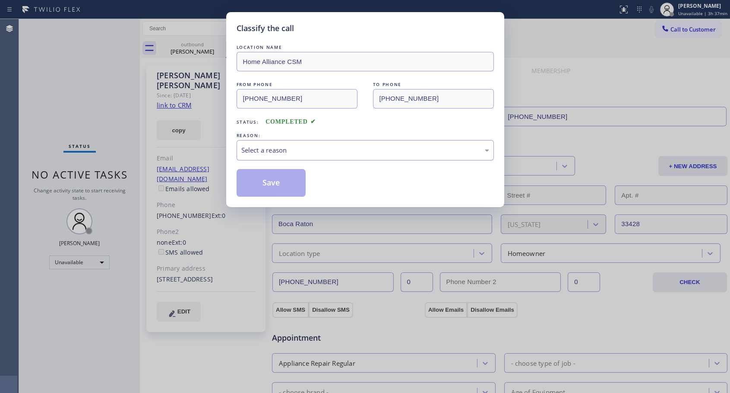
click at [323, 144] on div "Select a reason" at bounding box center [365, 150] width 257 height 20
click at [287, 185] on button "Save" at bounding box center [272, 183] width 70 height 28
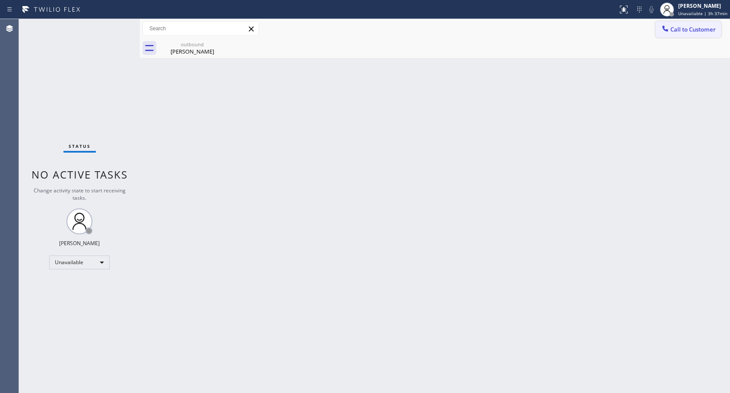
click at [669, 23] on button "Call to Customer" at bounding box center [689, 29] width 66 height 16
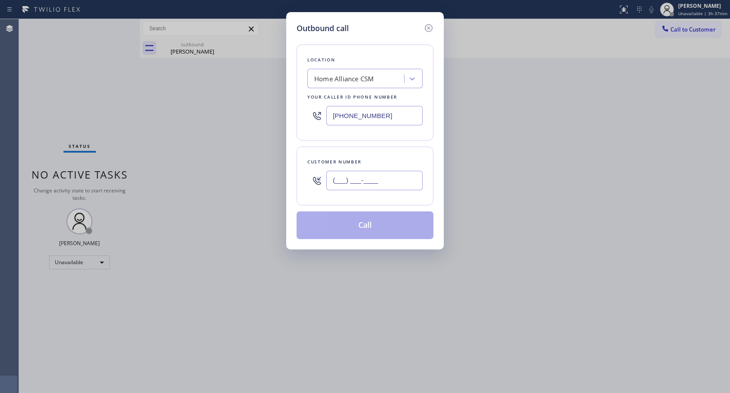
click at [364, 186] on input "(___) ___-____" at bounding box center [374, 180] width 96 height 19
paste input "646) 286-7283"
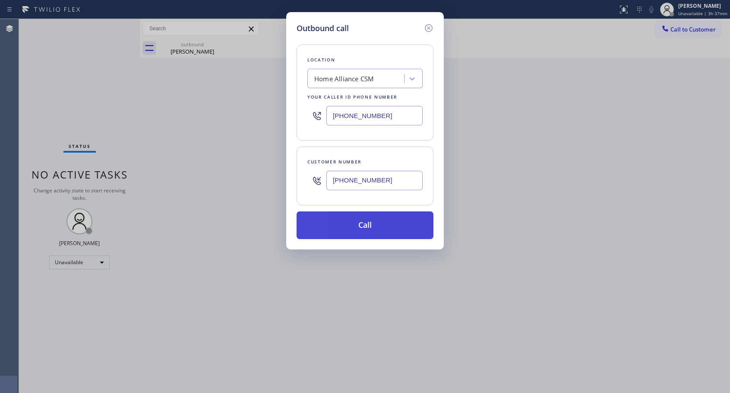
type input "[PHONE_NUMBER]"
click at [368, 231] on button "Call" at bounding box center [365, 225] width 137 height 28
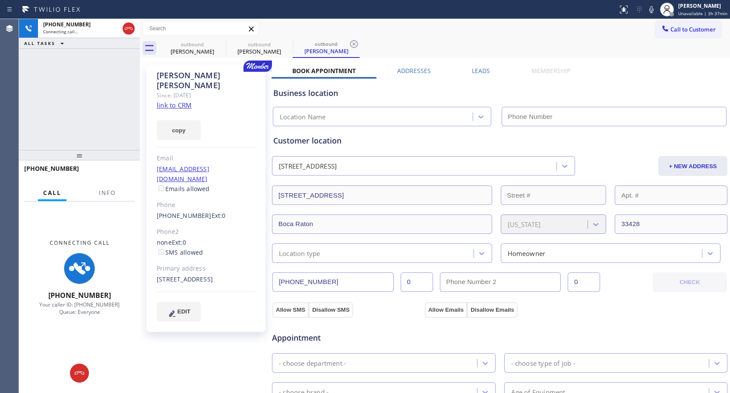
type input "[PHONE_NUMBER]"
